Goal: Book appointment/travel/reservation

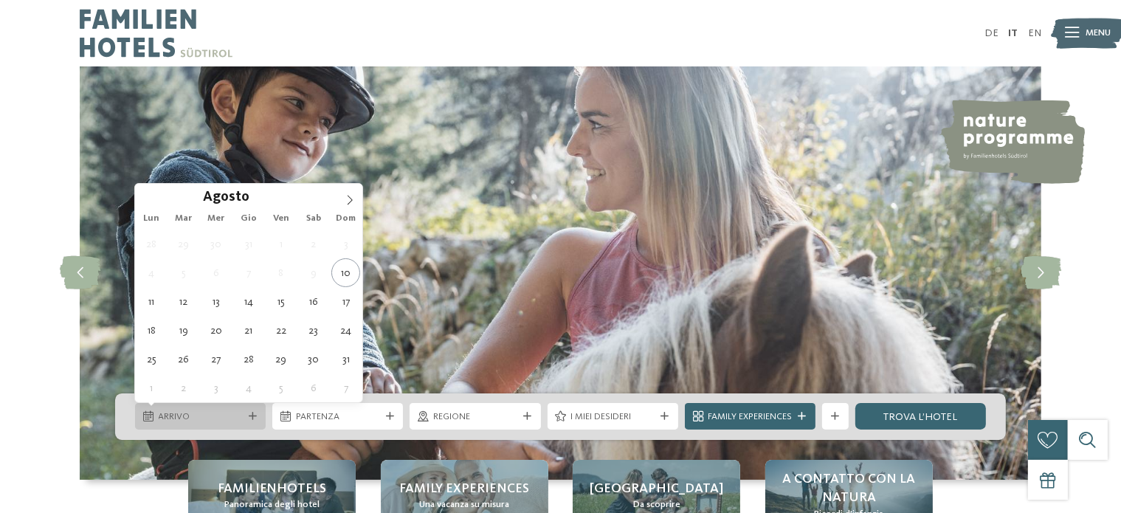
click at [204, 412] on span "Arrivo" at bounding box center [201, 416] width 84 height 13
type div "[DATE]"
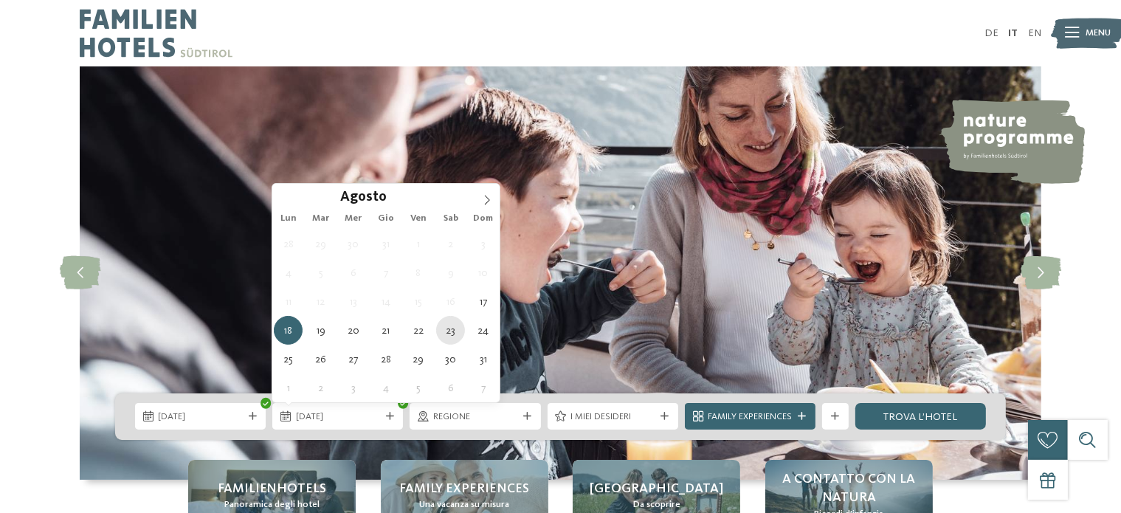
type div "[DATE]"
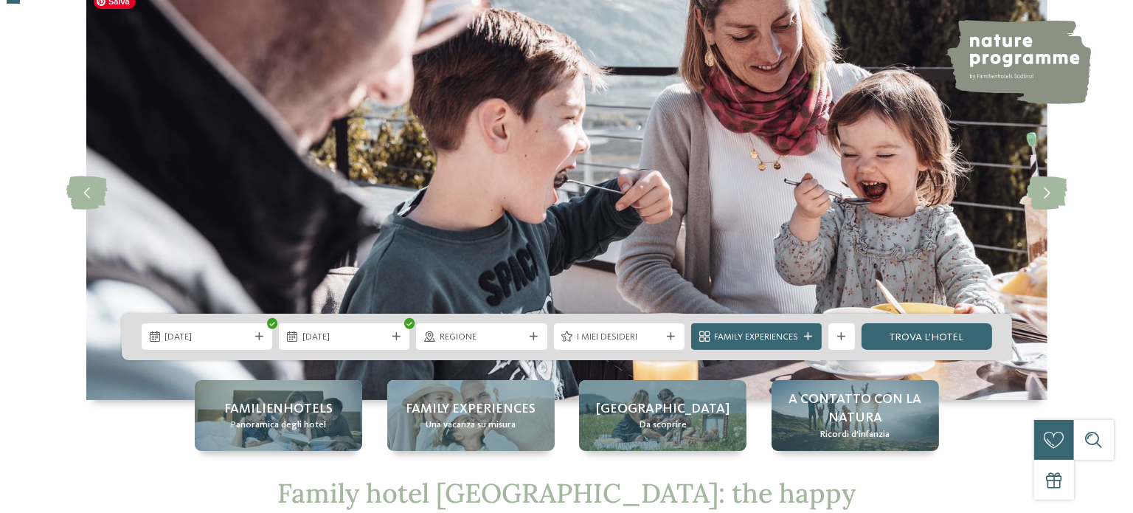
scroll to position [177, 0]
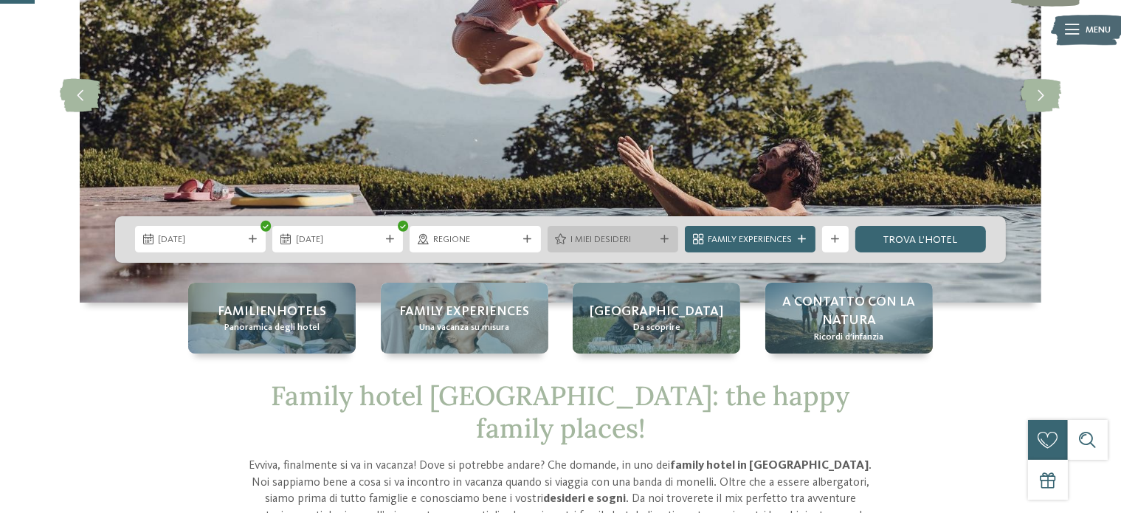
click at [658, 244] on div "I miei desideri" at bounding box center [612, 239] width 131 height 27
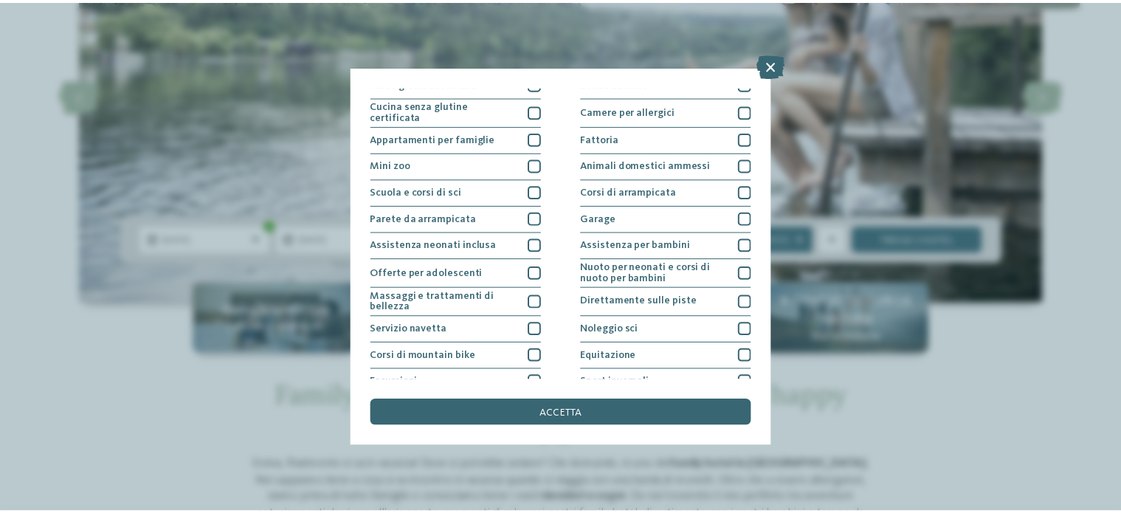
scroll to position [185, 0]
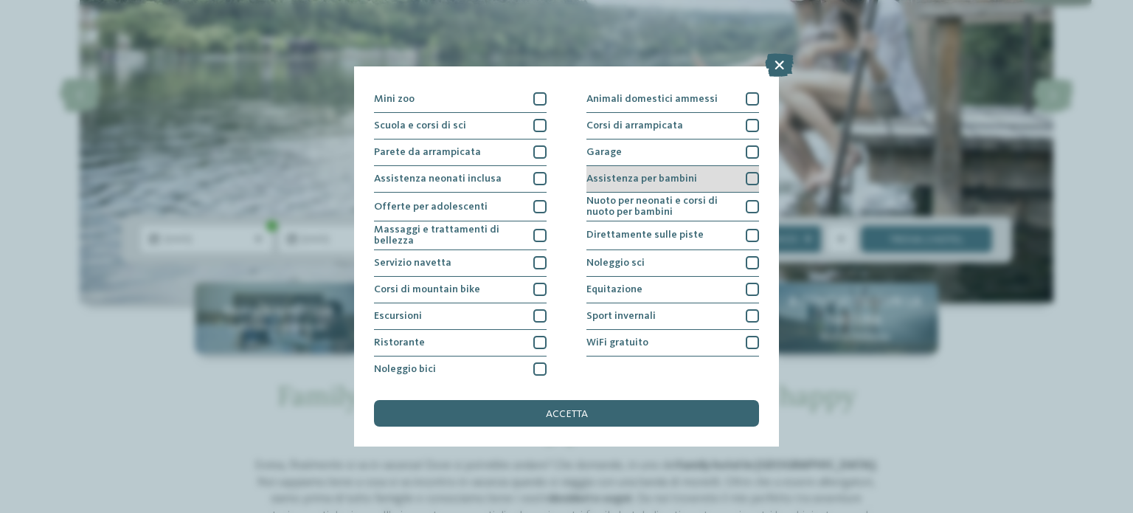
click at [748, 178] on div at bounding box center [752, 178] width 13 height 13
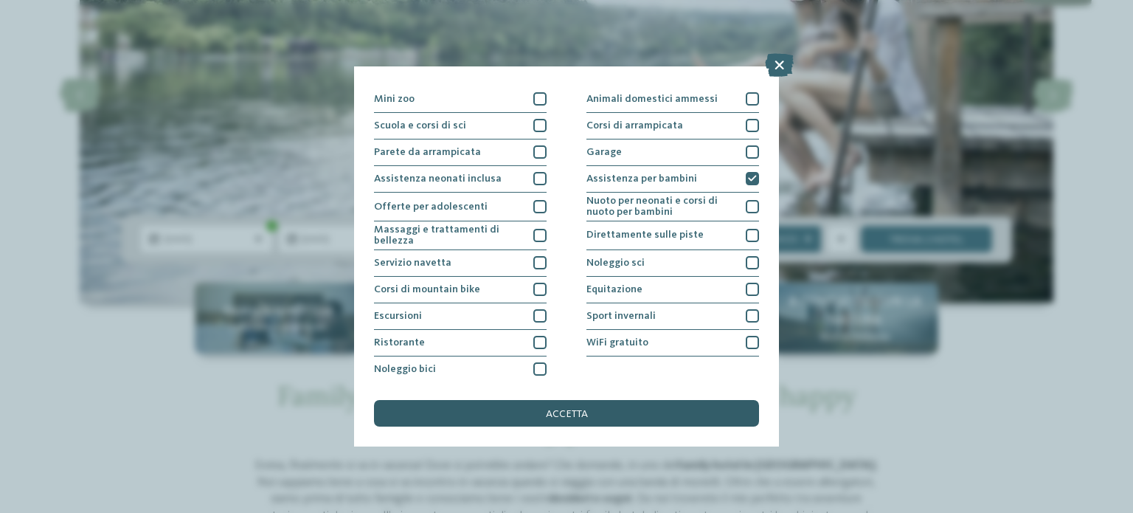
click at [643, 412] on div "accetta" at bounding box center [566, 413] width 385 height 27
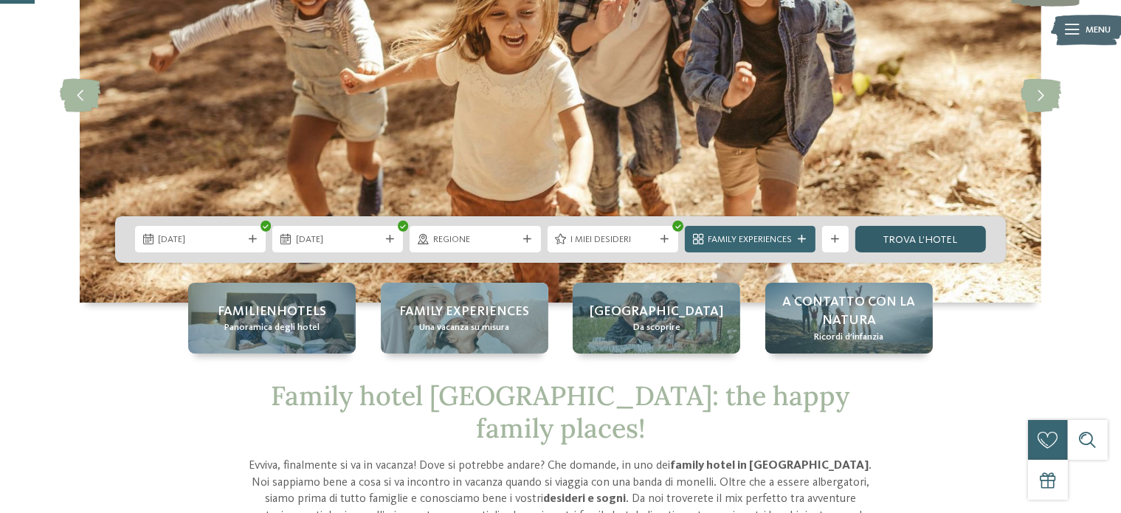
click at [947, 236] on link "trova l’hotel" at bounding box center [920, 239] width 131 height 27
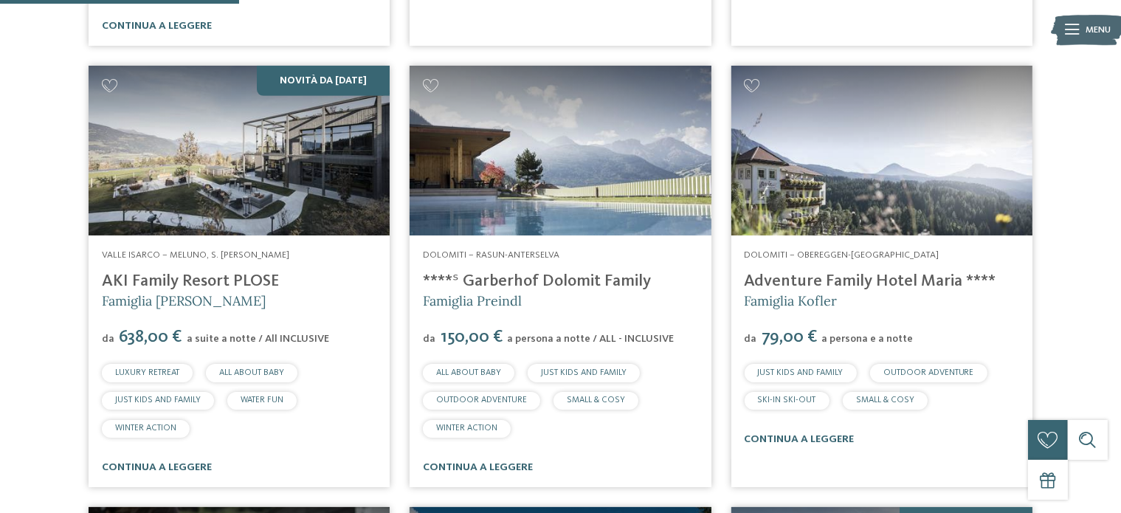
scroll to position [915, 0]
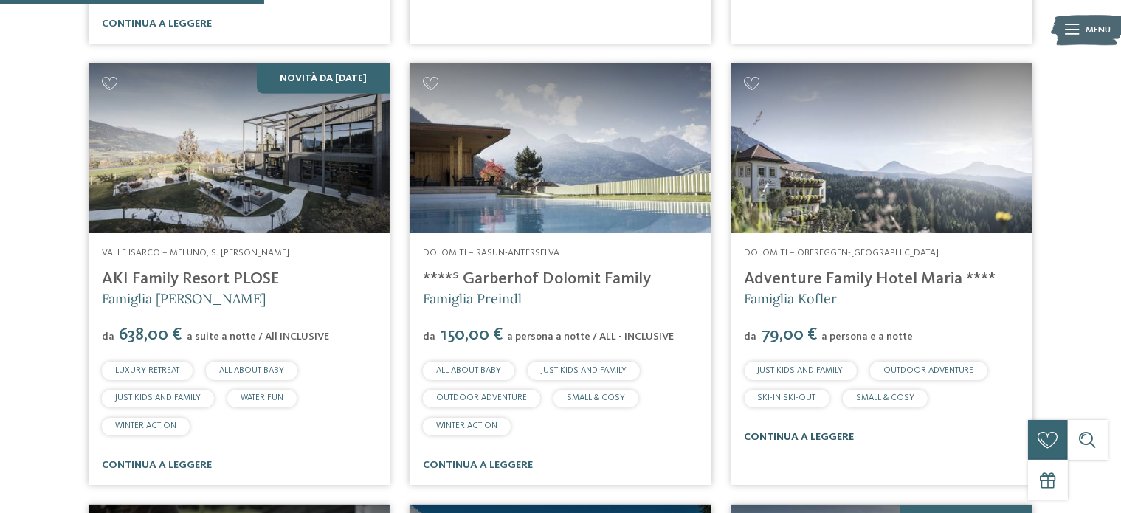
click at [816, 437] on link "continua a leggere" at bounding box center [799, 437] width 110 height 10
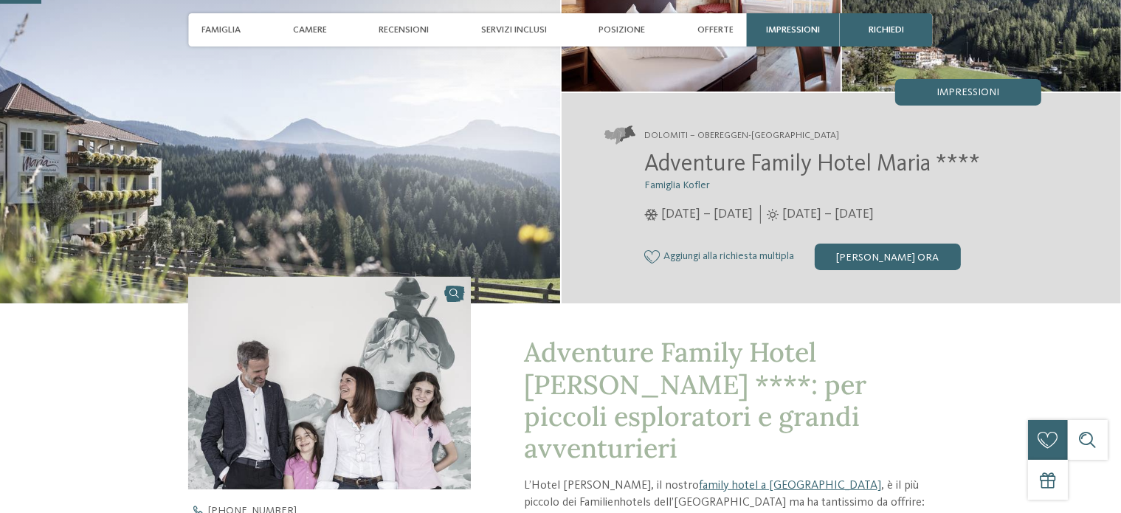
scroll to position [236, 0]
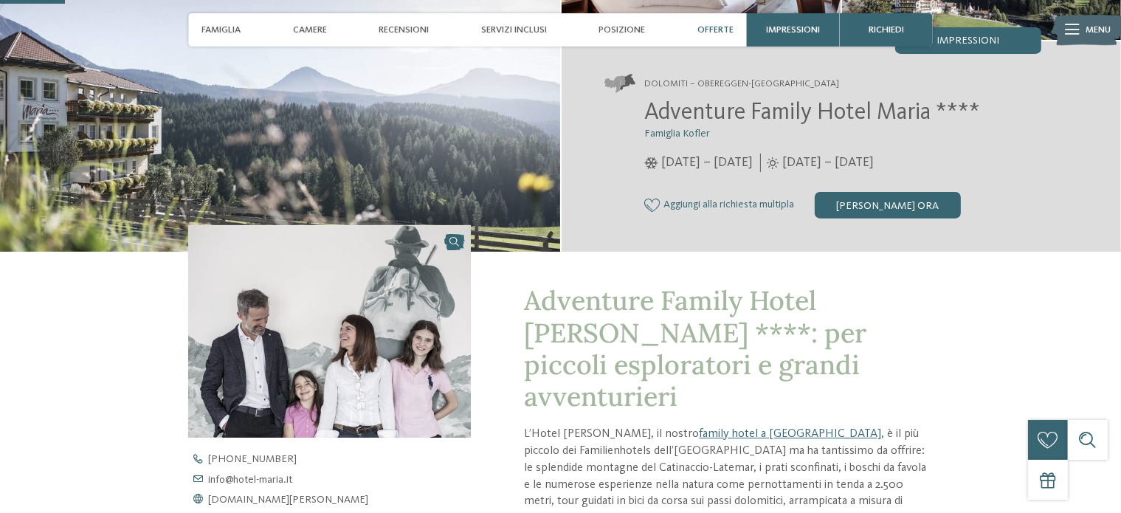
click at [719, 32] on span "Offerte" at bounding box center [715, 29] width 36 height 11
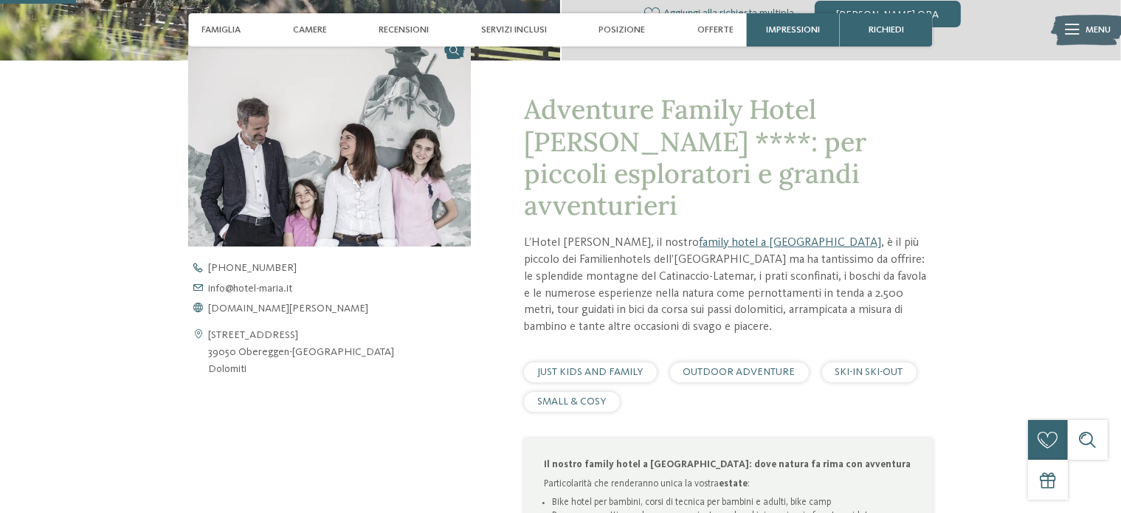
scroll to position [0, 0]
